Goal: Obtain resource: Obtain resource

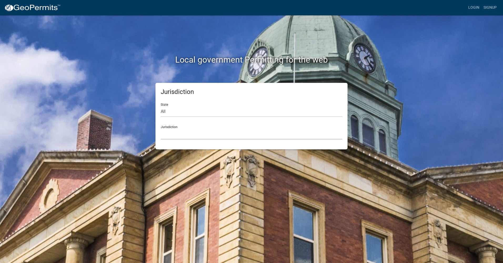
click at [179, 132] on select "[GEOGRAPHIC_DATA], [US_STATE] [GEOGRAPHIC_DATA], [US_STATE][PERSON_NAME][GEOGRA…" at bounding box center [252, 134] width 182 height 11
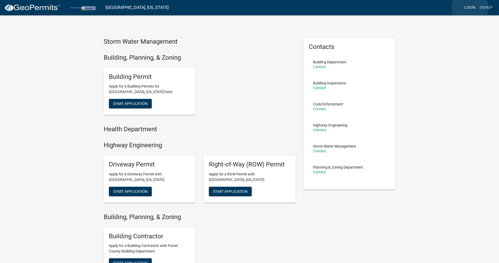
click at [470, 8] on link "Login" at bounding box center [470, 8] width 15 height 10
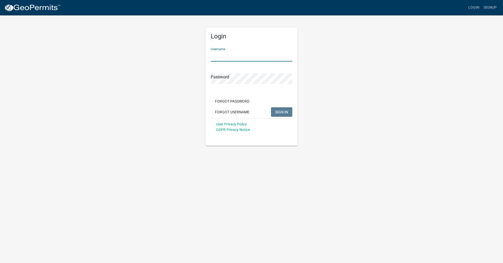
click at [233, 51] on input "Username" at bounding box center [252, 56] width 82 height 11
type input "mattjurs"
click at [276, 110] on span "SIGN IN" at bounding box center [281, 112] width 13 height 4
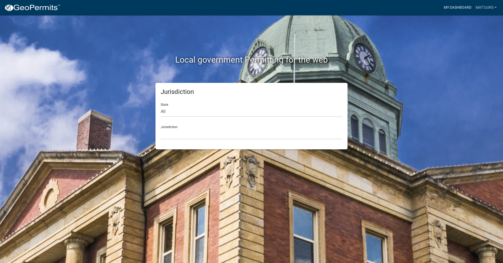
click at [460, 9] on link "My Dashboard" at bounding box center [458, 8] width 32 height 10
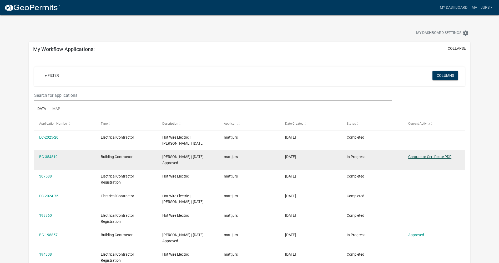
click at [436, 155] on link "Contractor Certificate PDF" at bounding box center [430, 157] width 43 height 4
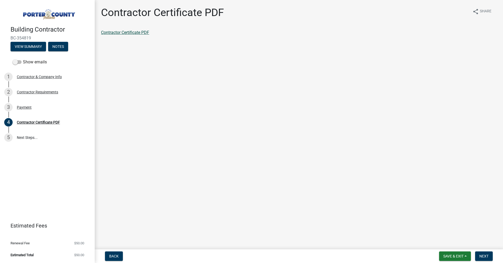
click at [136, 32] on link "Contractor Certificate PDF" at bounding box center [125, 32] width 48 height 5
